Goal: Task Accomplishment & Management: Complete application form

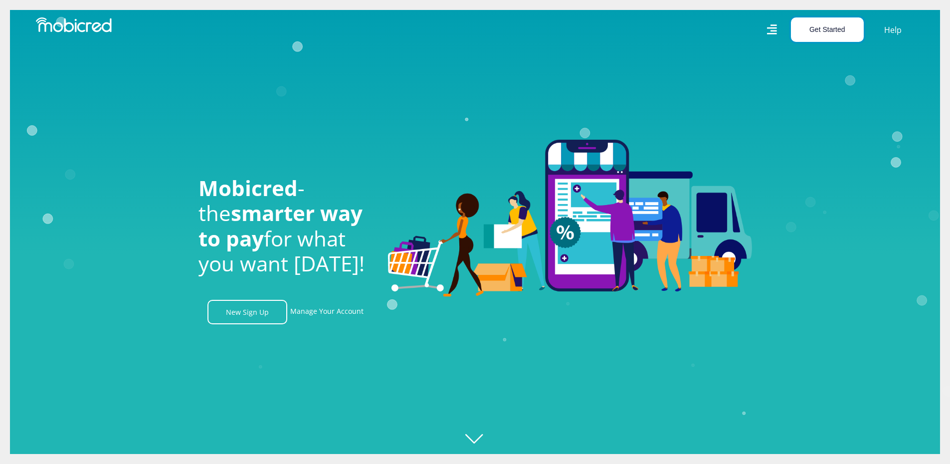
click at [840, 29] on button "Get Started" at bounding box center [827, 29] width 73 height 24
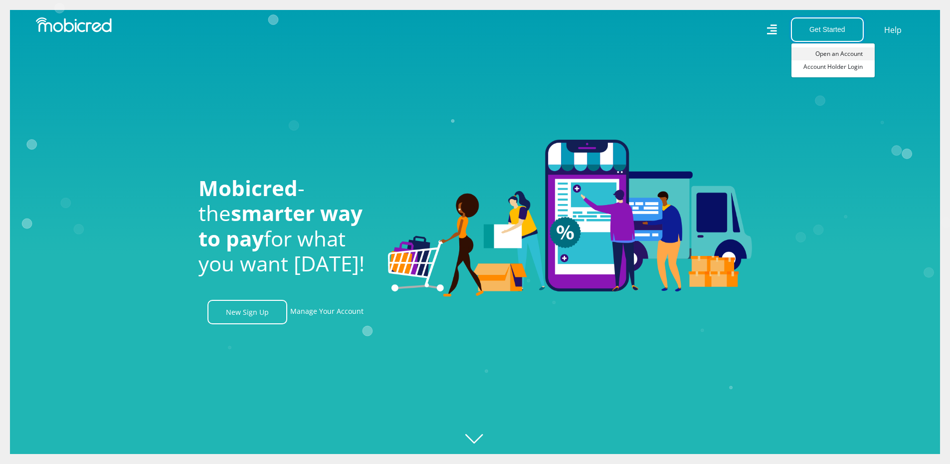
scroll to position [0, 711]
click at [823, 51] on link "Open an Account" at bounding box center [833, 53] width 83 height 13
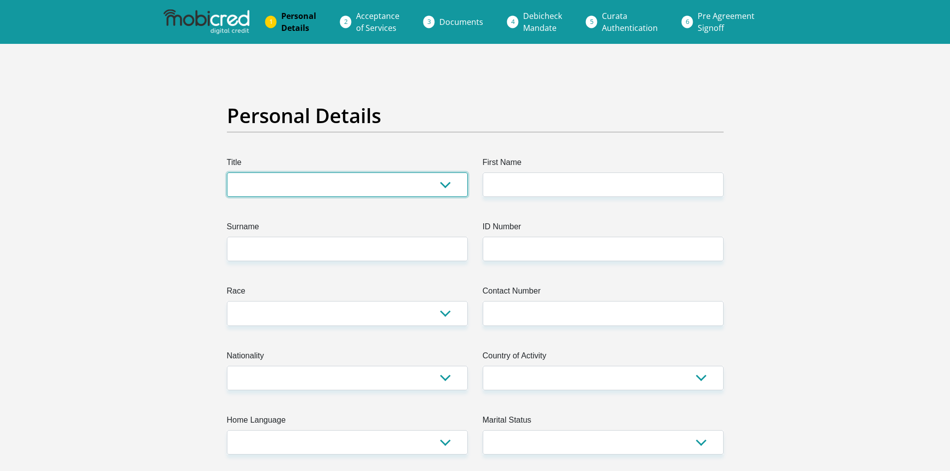
click at [320, 179] on select "Mr Ms Mrs Dr [PERSON_NAME]" at bounding box center [347, 185] width 241 height 24
select select "Mr"
click at [227, 173] on select "Mr Ms Mrs Dr Other" at bounding box center [347, 185] width 241 height 24
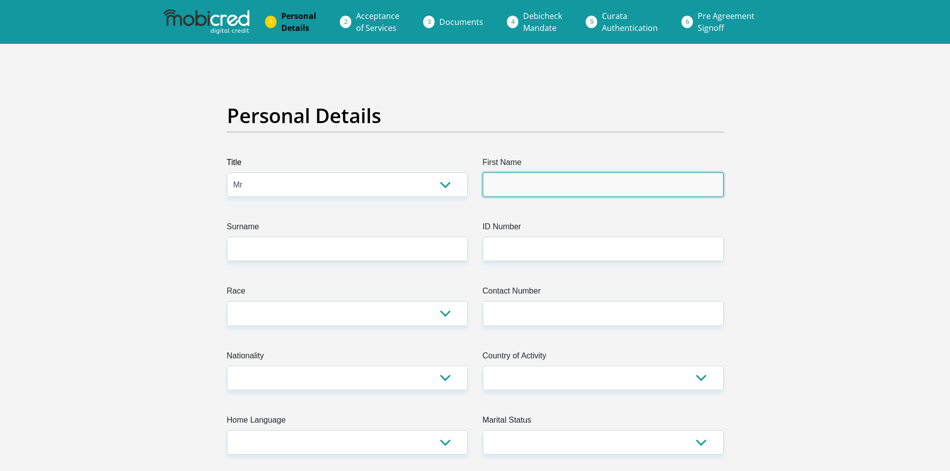
click at [508, 177] on input "First Name" at bounding box center [603, 185] width 241 height 24
type input "Dhirtan"
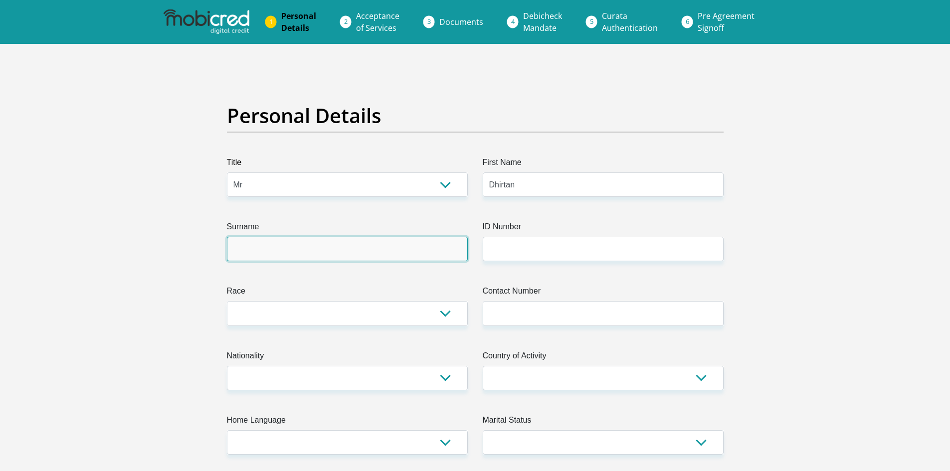
type input "Pillay"
type input "0743147127"
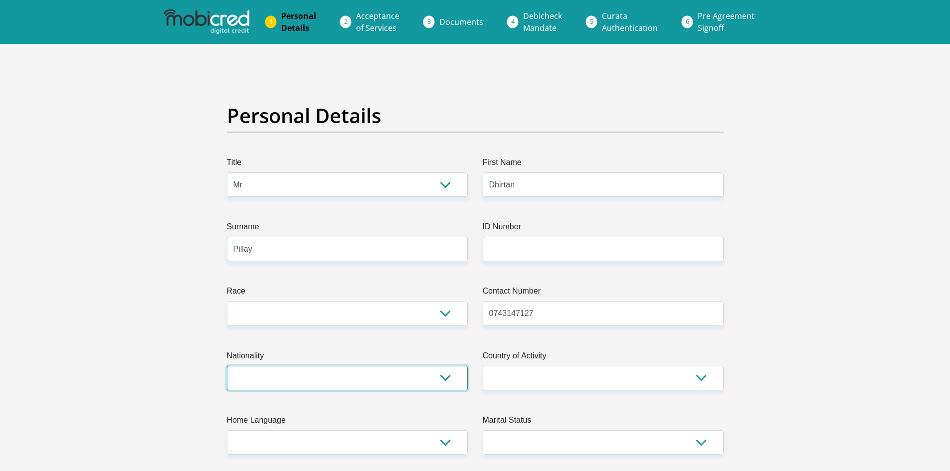
select select "ZAF"
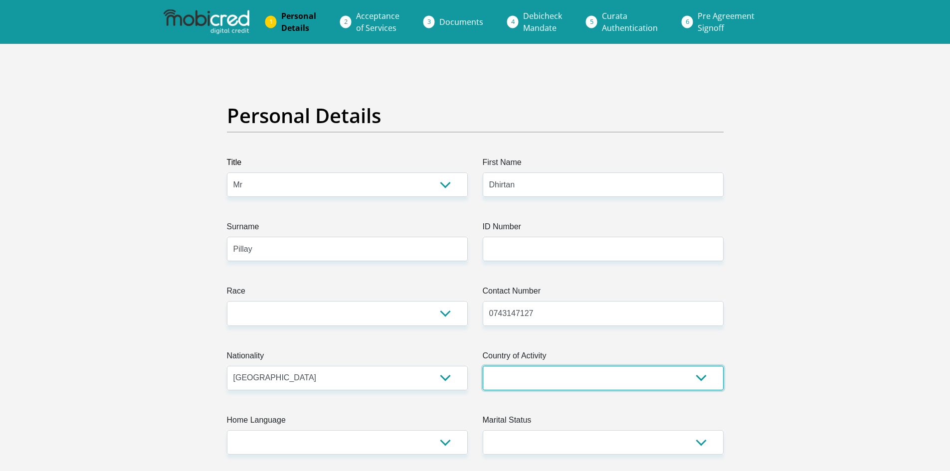
select select "ZAF"
type input "30 Marlborough Avenue"
type input "Umkomaas"
type input "4170"
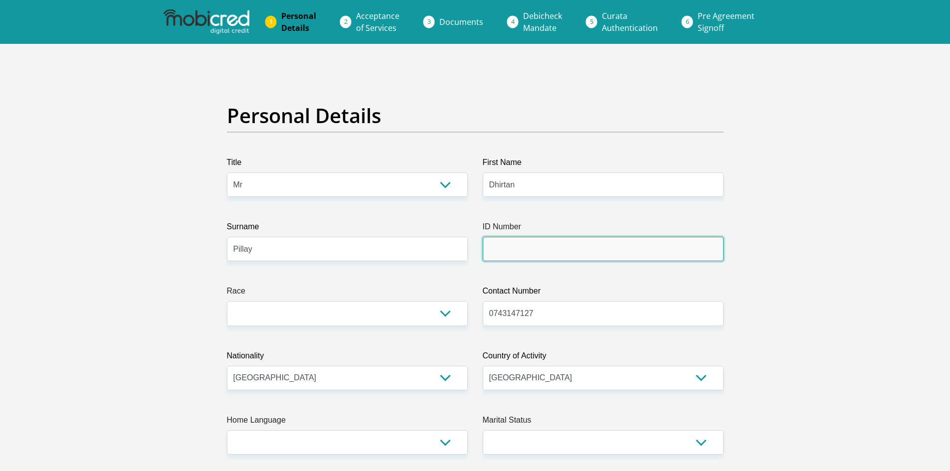
click at [529, 248] on input "ID Number" at bounding box center [603, 249] width 241 height 24
type input "9802125142083"
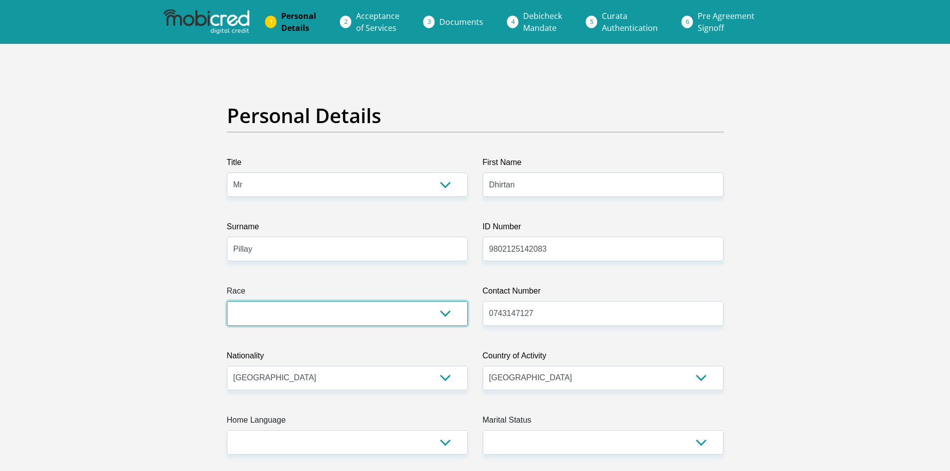
click at [450, 313] on select "Black Coloured Indian White Other" at bounding box center [347, 313] width 241 height 24
select select "3"
click at [227, 301] on select "Black Coloured Indian White Other" at bounding box center [347, 313] width 241 height 24
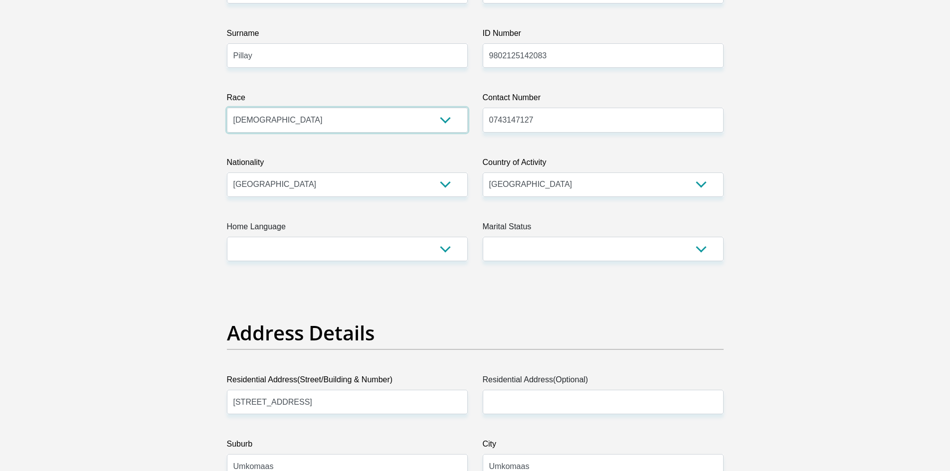
scroll to position [195, 0]
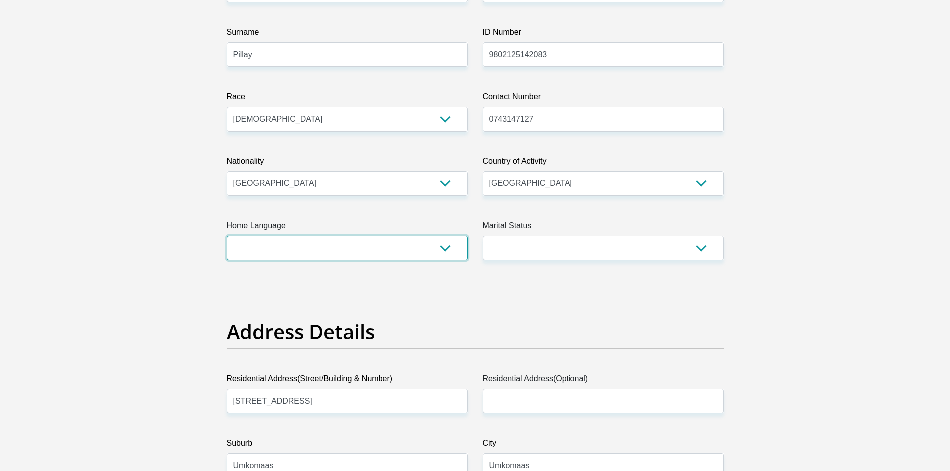
click at [443, 247] on select "Afrikaans English Sepedi South Ndebele Southern Sotho Swati Tsonga Tswana Venda…" at bounding box center [347, 248] width 241 height 24
select select "eng"
click at [227, 236] on select "Afrikaans English Sepedi South Ndebele Southern Sotho Swati Tsonga Tswana Venda…" at bounding box center [347, 248] width 241 height 24
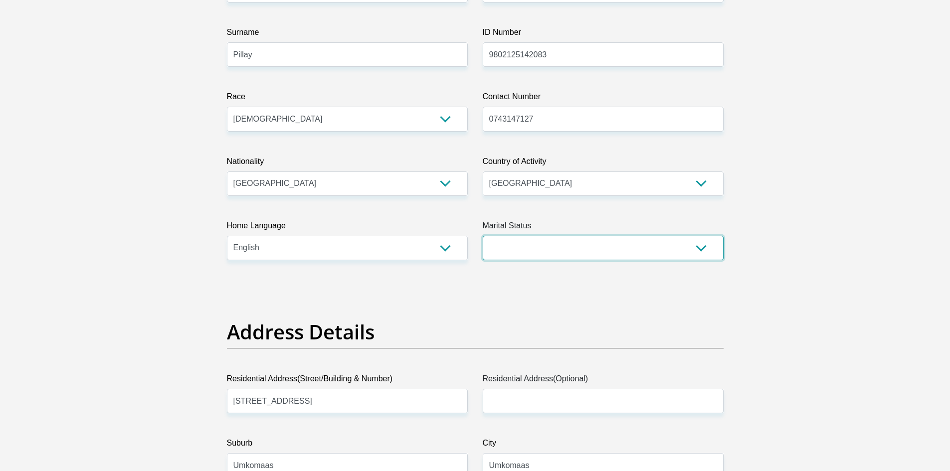
click at [517, 244] on select "Married ANC Single Divorced Widowed Married COP or Customary Law" at bounding box center [603, 248] width 241 height 24
select select "2"
click at [483, 236] on select "Married ANC Single Divorced Widowed Married COP or Customary Law" at bounding box center [603, 248] width 241 height 24
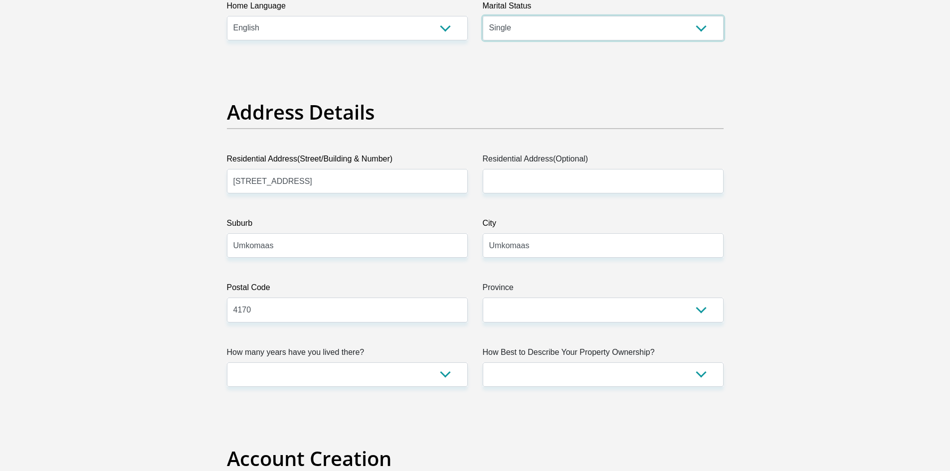
scroll to position [425, 0]
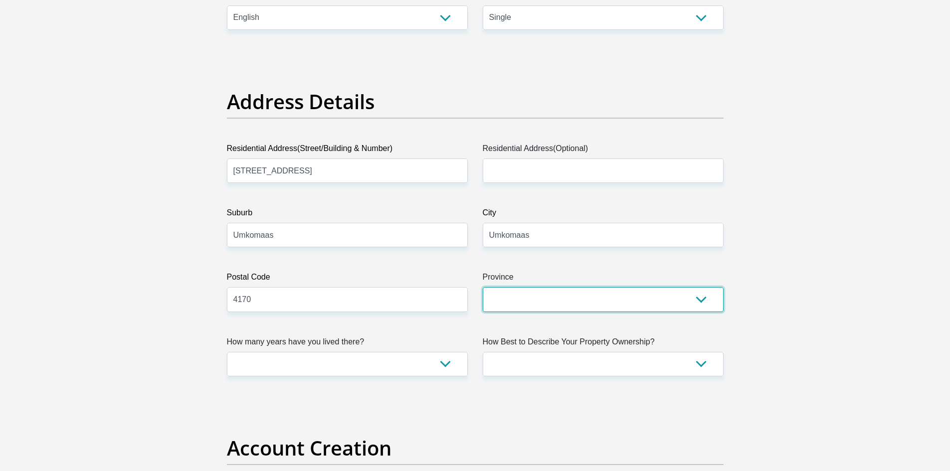
click at [569, 297] on select "Eastern Cape Free State Gauteng KwaZulu-Natal Limpopo Mpumalanga Northern Cape …" at bounding box center [603, 299] width 241 height 24
select select "KwaZulu-Natal"
click at [483, 287] on select "Eastern Cape Free State Gauteng KwaZulu-Natal Limpopo Mpumalanga Northern Cape …" at bounding box center [603, 299] width 241 height 24
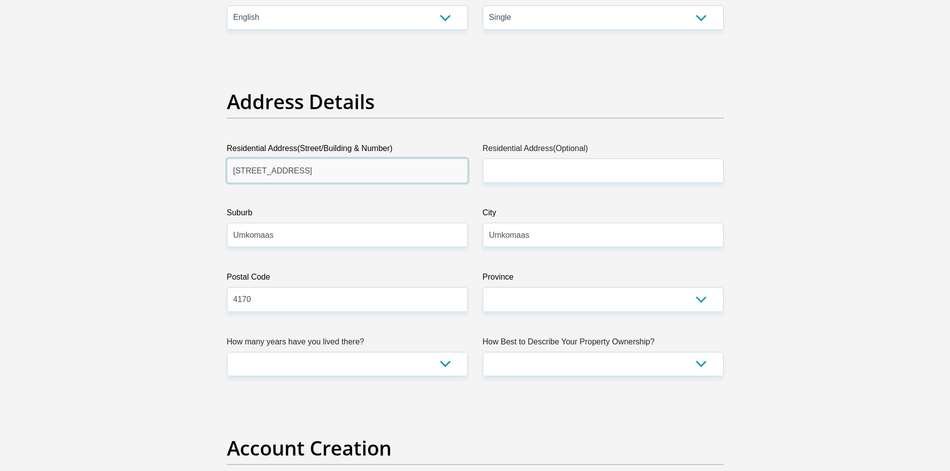
drag, startPoint x: 345, startPoint y: 172, endPoint x: 198, endPoint y: 177, distance: 146.8
type input "28 BEACON AVENUE"
type input "LINBRO PARK AH"
drag, startPoint x: 311, startPoint y: 241, endPoint x: 188, endPoint y: 243, distance: 123.2
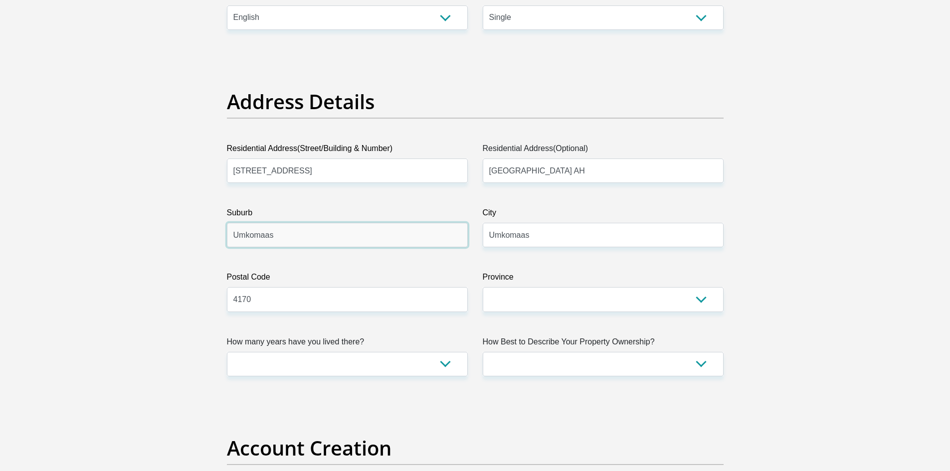
type input "Linbro Park AH"
drag, startPoint x: 538, startPoint y: 231, endPoint x: 445, endPoint y: 239, distance: 93.1
type input "Sandton"
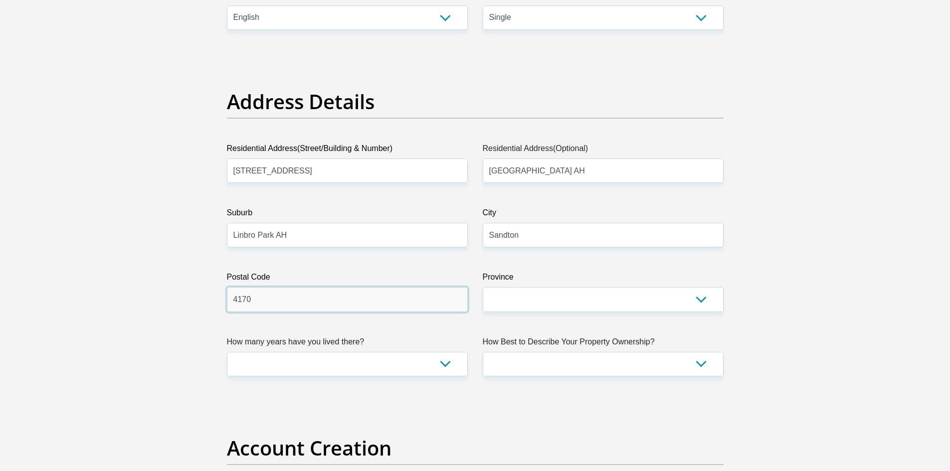
drag, startPoint x: 354, startPoint y: 309, endPoint x: 131, endPoint y: 334, distance: 224.9
type input "2090"
click at [501, 302] on select "Eastern Cape Free State Gauteng KwaZulu-Natal Limpopo Mpumalanga Northern Cape …" at bounding box center [603, 299] width 241 height 24
select select "Gauteng"
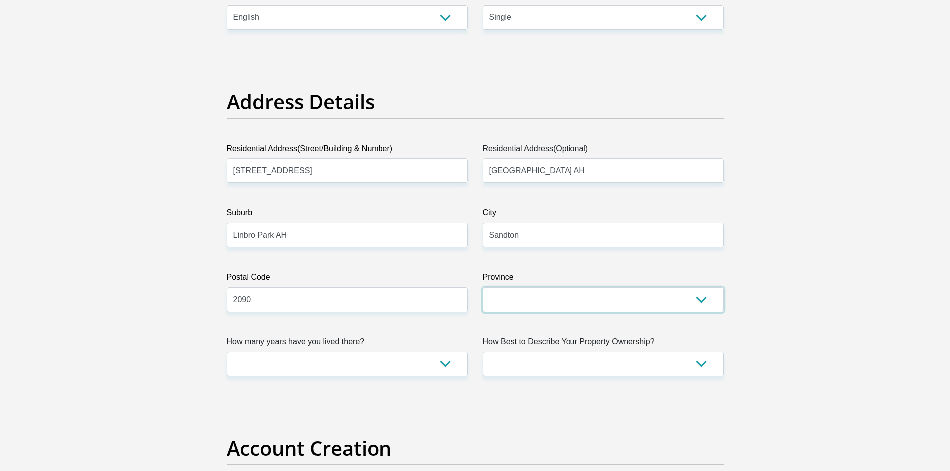
click at [483, 287] on select "Eastern Cape Free State Gauteng KwaZulu-Natal Limpopo Mpumalanga Northern Cape …" at bounding box center [603, 299] width 241 height 24
click at [434, 359] on select "less than 1 year 1-3 years 3-5 years 5+ years" at bounding box center [347, 364] width 241 height 24
select select "2"
click at [227, 352] on select "less than 1 year 1-3 years 3-5 years 5+ years" at bounding box center [347, 364] width 241 height 24
click at [540, 368] on select "Owned Rented Family Owned Company Dwelling" at bounding box center [603, 364] width 241 height 24
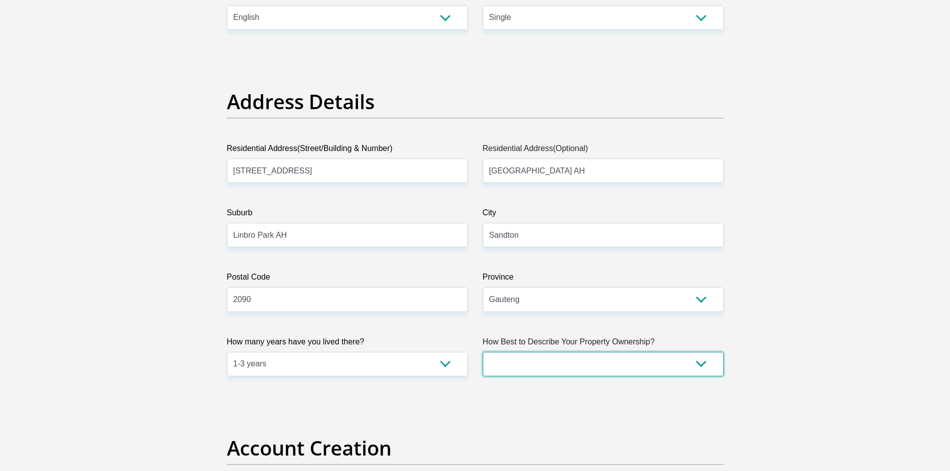
select select "Rented"
click at [483, 352] on select "Owned Rented Family Owned Company Dwelling" at bounding box center [603, 364] width 241 height 24
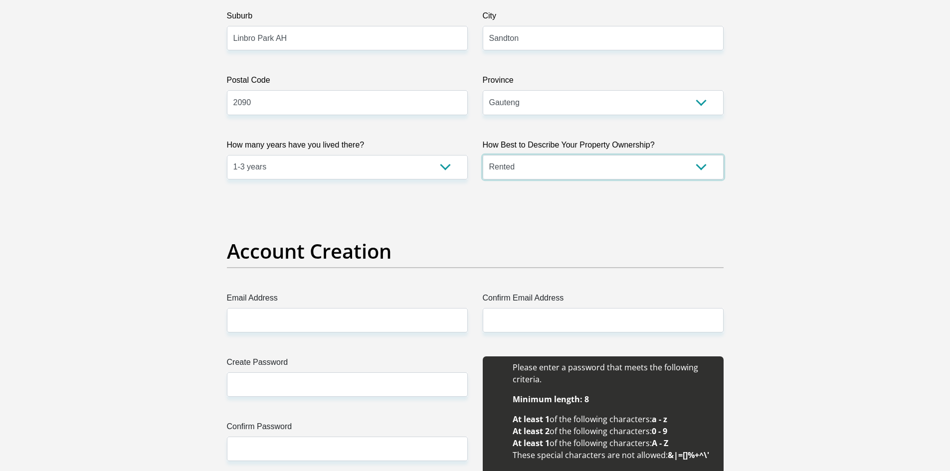
scroll to position [623, 0]
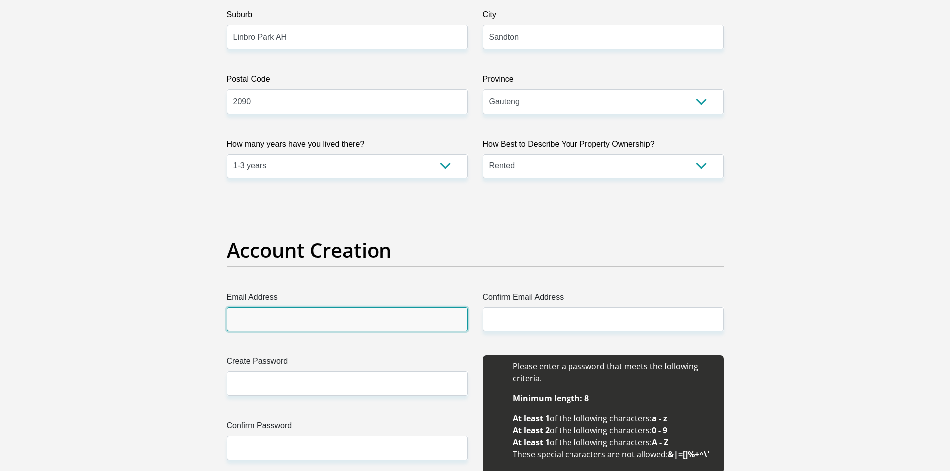
click at [378, 321] on input "Email Address" at bounding box center [347, 319] width 241 height 24
type input "dhirtanpillay@gmail.com"
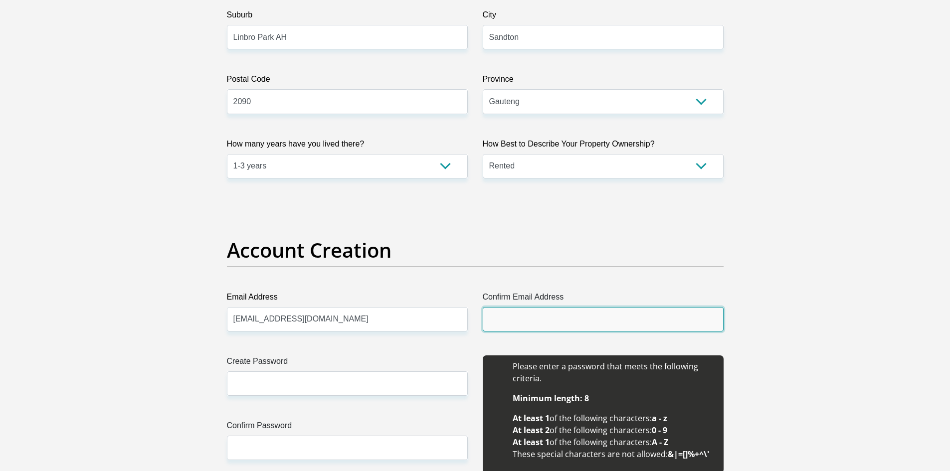
click at [520, 311] on input "Confirm Email Address" at bounding box center [603, 319] width 241 height 24
type input "dhirtanpillay@gmail.com"
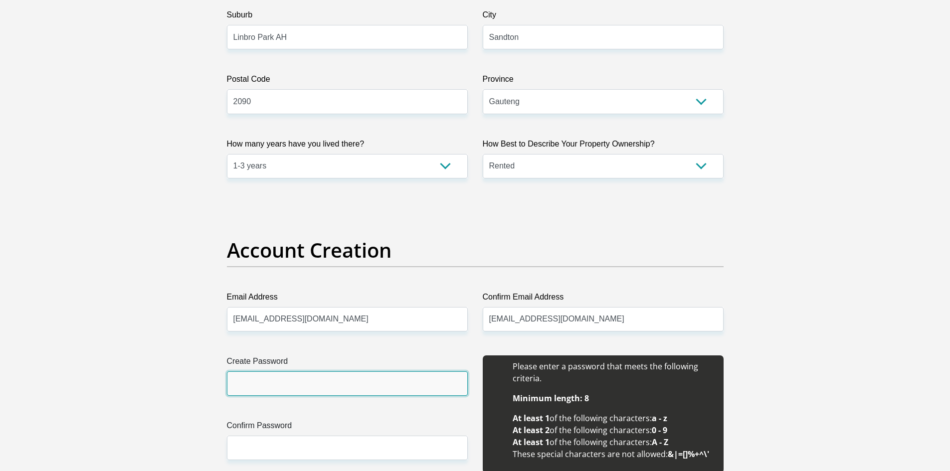
click at [367, 379] on input "Create Password" at bounding box center [347, 384] width 241 height 24
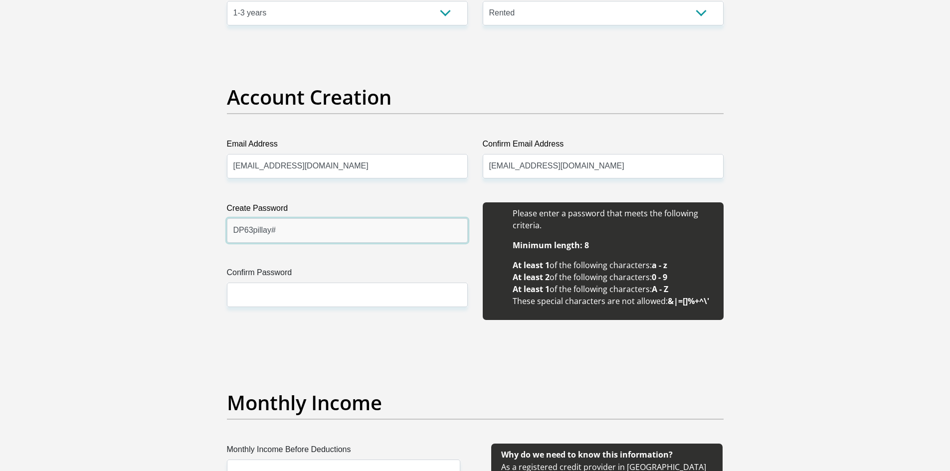
scroll to position [778, 0]
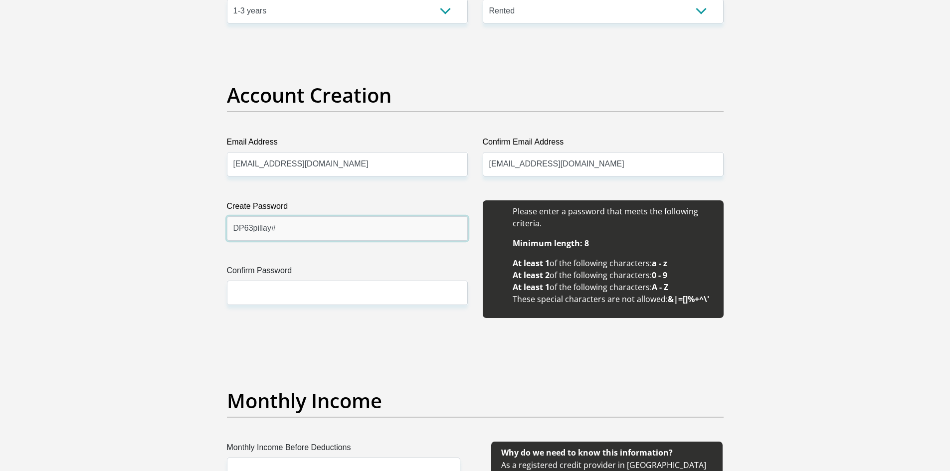
type input "DP63pillay#"
drag, startPoint x: 281, startPoint y: 307, endPoint x: 288, endPoint y: 289, distance: 19.3
click at [288, 289] on div "Create Password DP63pillay# Please input valid password Confirm Password" at bounding box center [347, 265] width 256 height 129
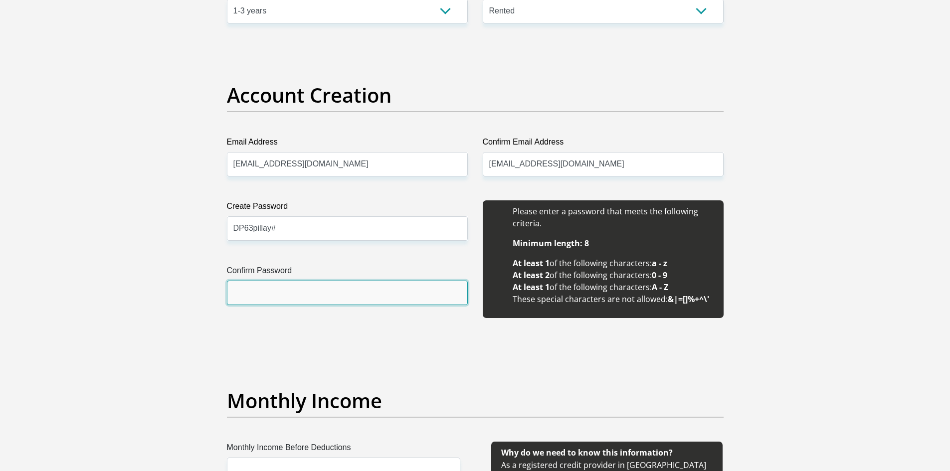
click at [288, 289] on input "Confirm Password" at bounding box center [347, 293] width 241 height 24
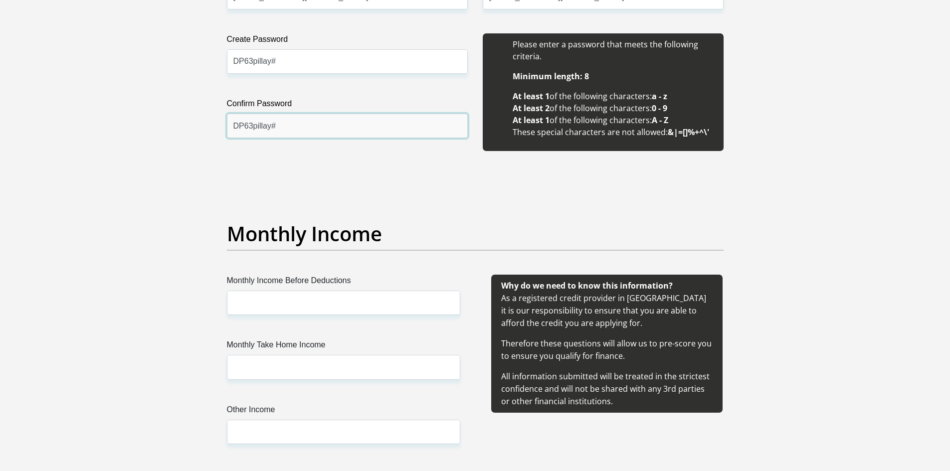
scroll to position [946, 0]
type input "DP63pillay#"
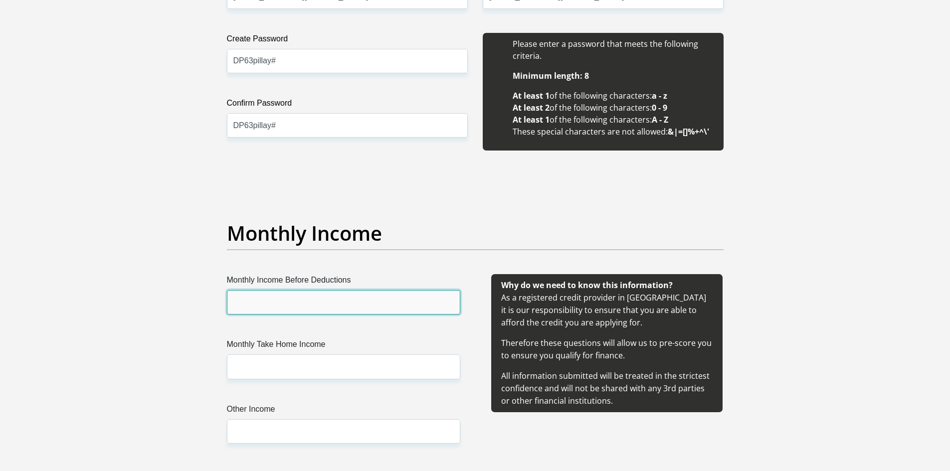
click at [283, 309] on input "Monthly Income Before Deductions" at bounding box center [343, 302] width 233 height 24
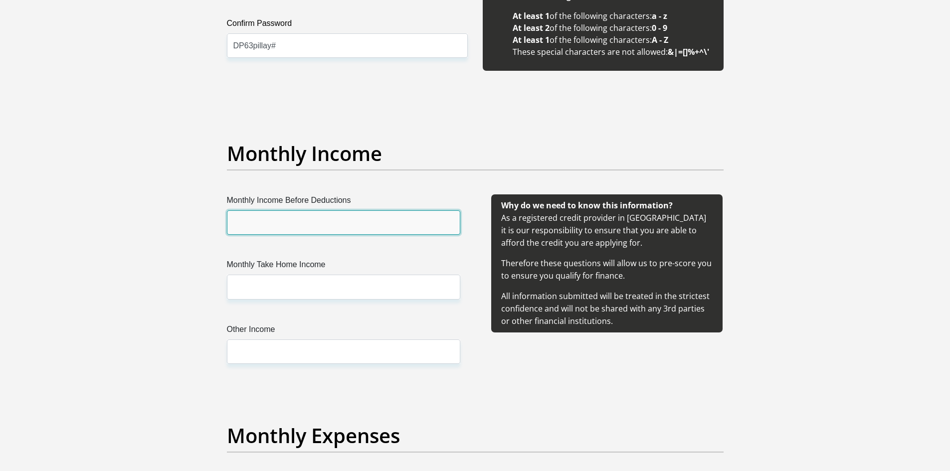
scroll to position [1026, 0]
type input "68000"
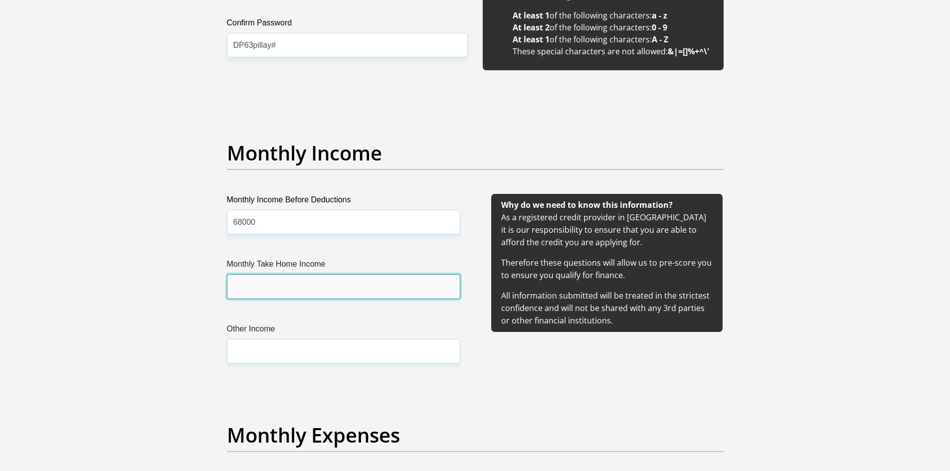
click at [279, 296] on input "Monthly Take Home Income" at bounding box center [343, 286] width 233 height 24
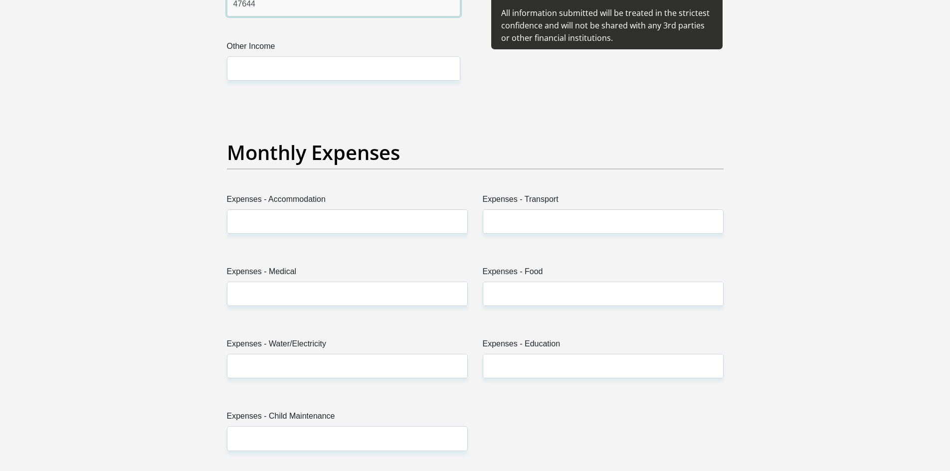
scroll to position [1309, 0]
type input "47644"
click at [365, 210] on input "Expenses - Accommodation" at bounding box center [347, 221] width 241 height 24
type input "8500"
click at [530, 223] on input "Expenses - Transport" at bounding box center [603, 221] width 241 height 24
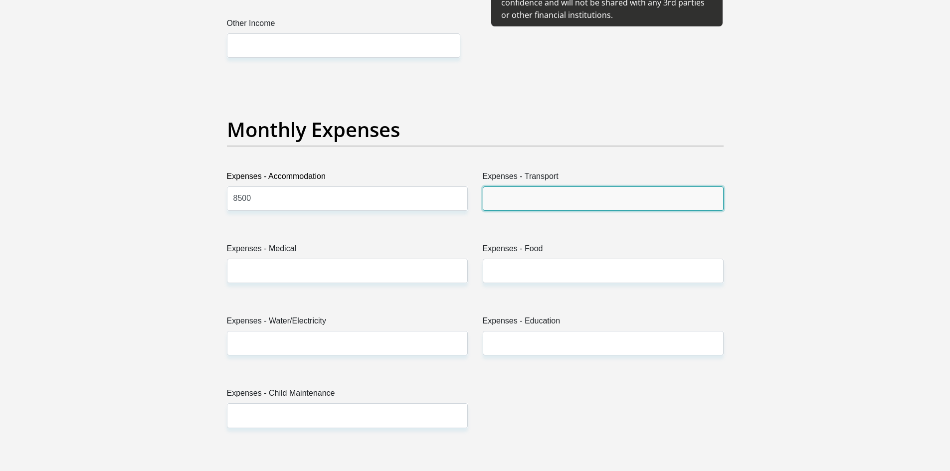
scroll to position [1338, 0]
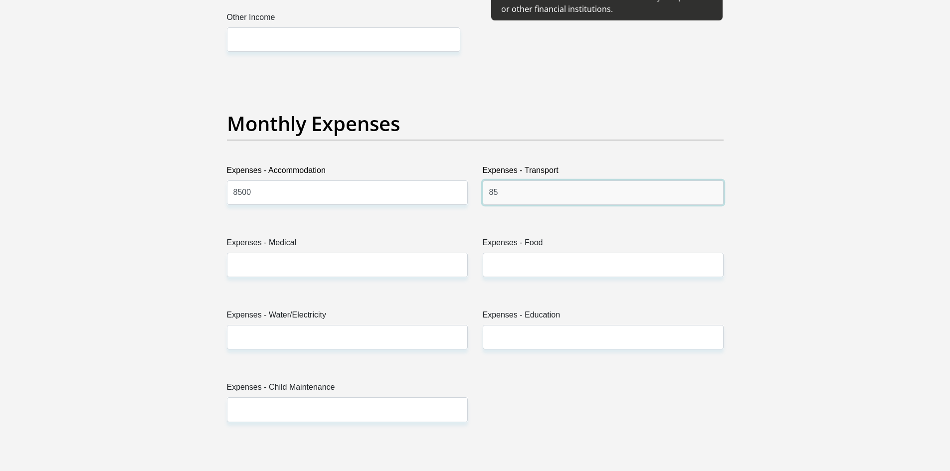
type input "8"
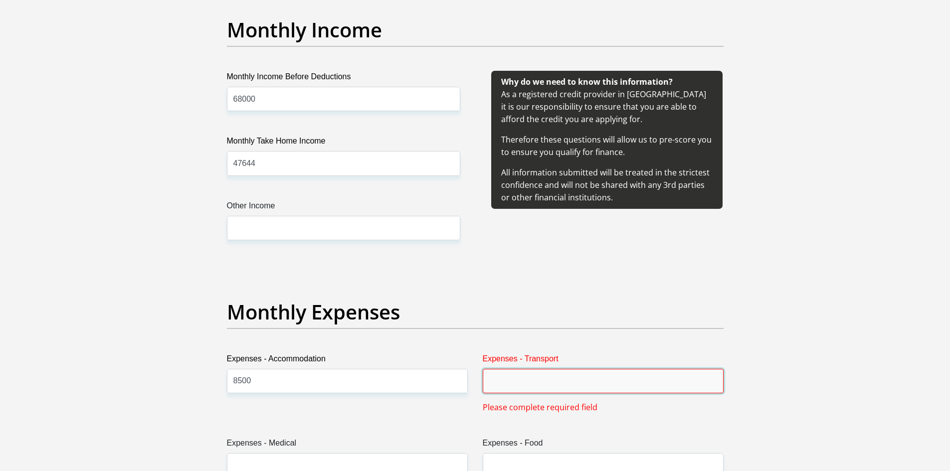
scroll to position [1089, 0]
